Goal: Find contact information: Find contact information

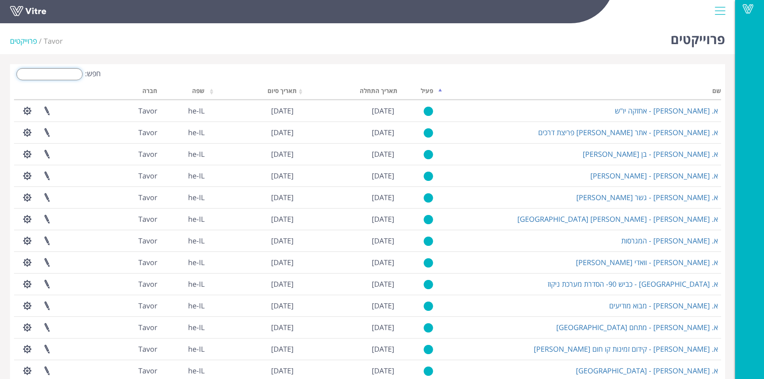
click at [79, 71] on input "חפש:" at bounding box center [49, 74] width 66 height 12
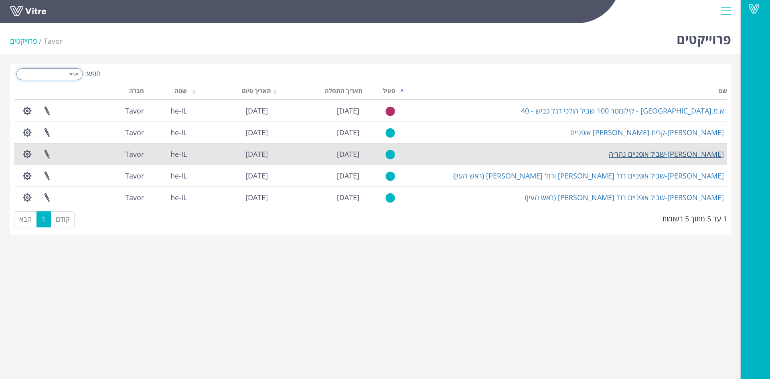
type input "שביל"
click at [667, 154] on link "[PERSON_NAME]-שביל אופניים נהריה" at bounding box center [666, 154] width 115 height 10
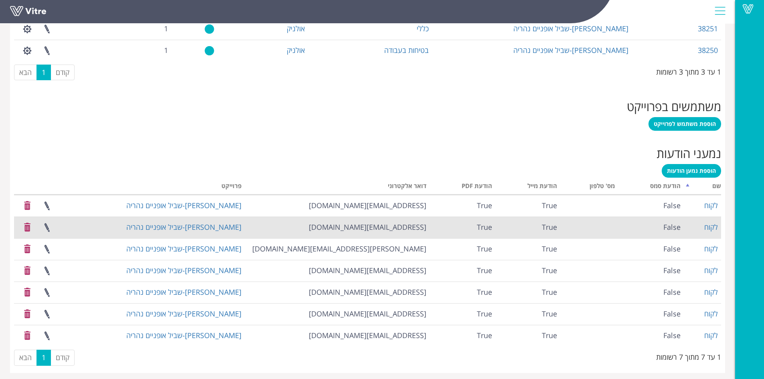
scroll to position [413, 0]
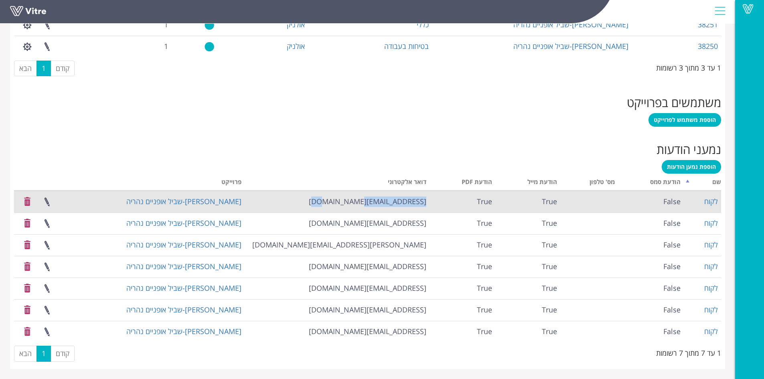
drag, startPoint x: 362, startPoint y: 200, endPoint x: 428, endPoint y: 201, distance: 65.8
click at [428, 201] on td "[EMAIL_ADDRESS][DOMAIN_NAME]" at bounding box center [337, 202] width 185 height 22
copy td "[EMAIL_ADDRESS][DOMAIN_NAME]"
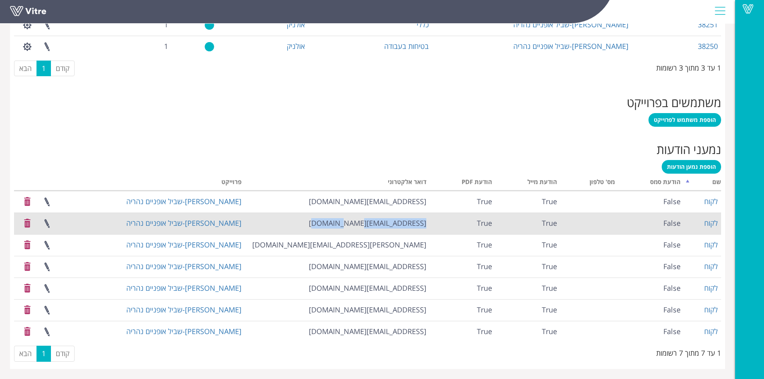
drag, startPoint x: 329, startPoint y: 221, endPoint x: 424, endPoint y: 221, distance: 95.4
click at [424, 221] on td "[EMAIL_ADDRESS][DOMAIN_NAME]" at bounding box center [337, 224] width 185 height 22
copy td "[EMAIL_ADDRESS][DOMAIN_NAME]"
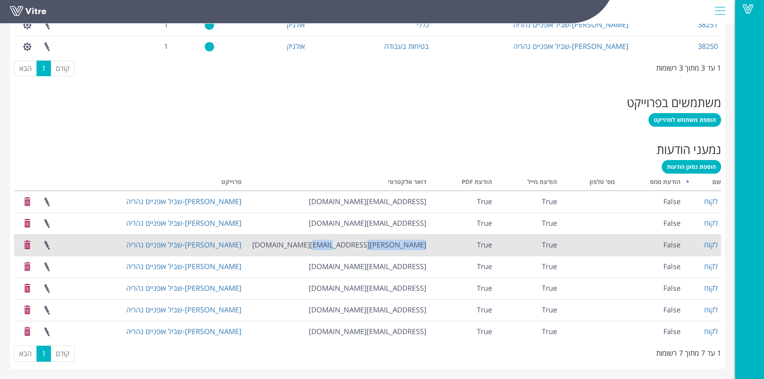
drag, startPoint x: 359, startPoint y: 244, endPoint x: 427, endPoint y: 246, distance: 67.8
click at [427, 246] on td "[PERSON_NAME][EMAIL_ADDRESS][DOMAIN_NAME]" at bounding box center [337, 245] width 185 height 22
copy td "[PERSON_NAME][EMAIL_ADDRESS][DOMAIN_NAME]"
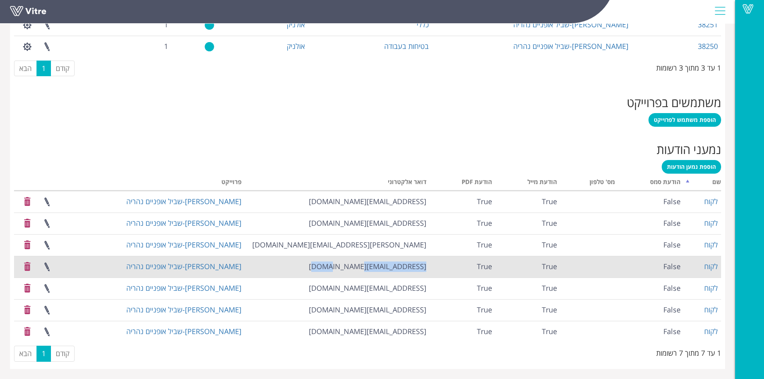
drag, startPoint x: 343, startPoint y: 266, endPoint x: 426, endPoint y: 264, distance: 83.0
click at [426, 264] on td "[EMAIL_ADDRESS][DOMAIN_NAME]" at bounding box center [337, 267] width 185 height 22
copy td "[EMAIL_ADDRESS][DOMAIN_NAME]"
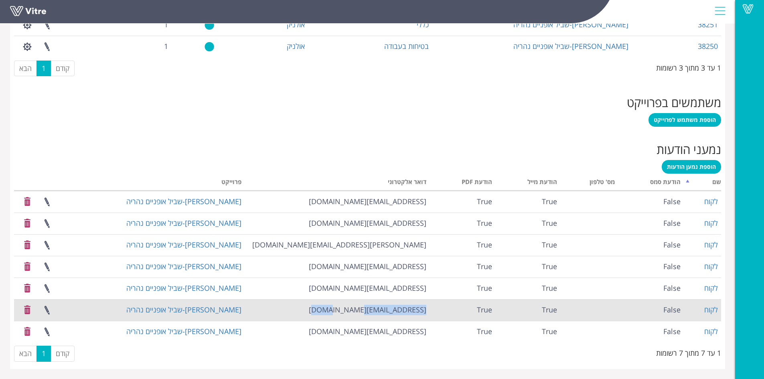
drag, startPoint x: 359, startPoint y: 312, endPoint x: 427, endPoint y: 313, distance: 67.8
click at [427, 313] on td "[EMAIL_ADDRESS][DOMAIN_NAME]" at bounding box center [337, 310] width 185 height 22
copy td "[EMAIL_ADDRESS][DOMAIN_NAME]"
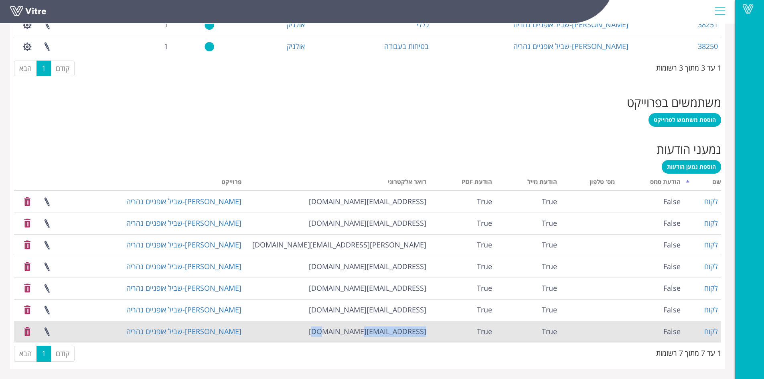
drag, startPoint x: 367, startPoint y: 331, endPoint x: 427, endPoint y: 334, distance: 60.6
click at [427, 334] on td "[EMAIL_ADDRESS][DOMAIN_NAME]" at bounding box center [337, 332] width 185 height 22
copy td "[EMAIL_ADDRESS][DOMAIN_NAME]"
